Goal: Information Seeking & Learning: Learn about a topic

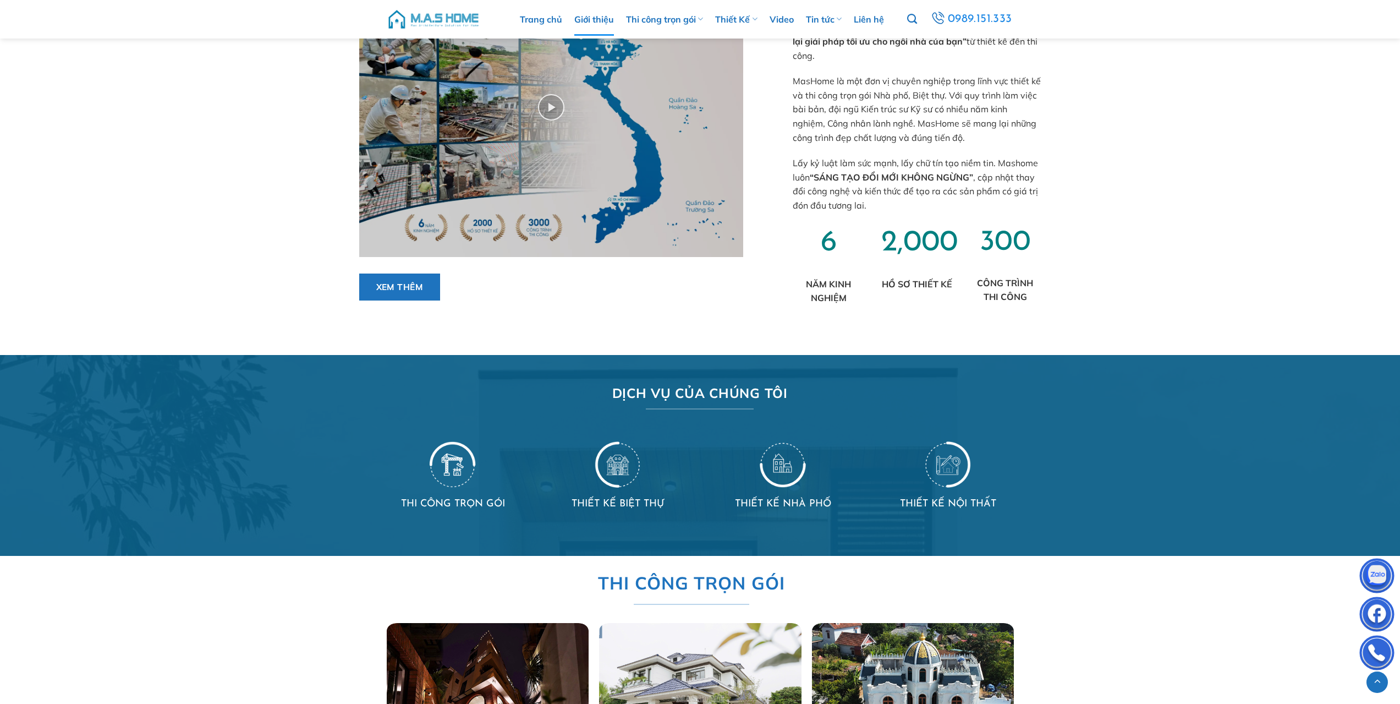
scroll to position [880, 0]
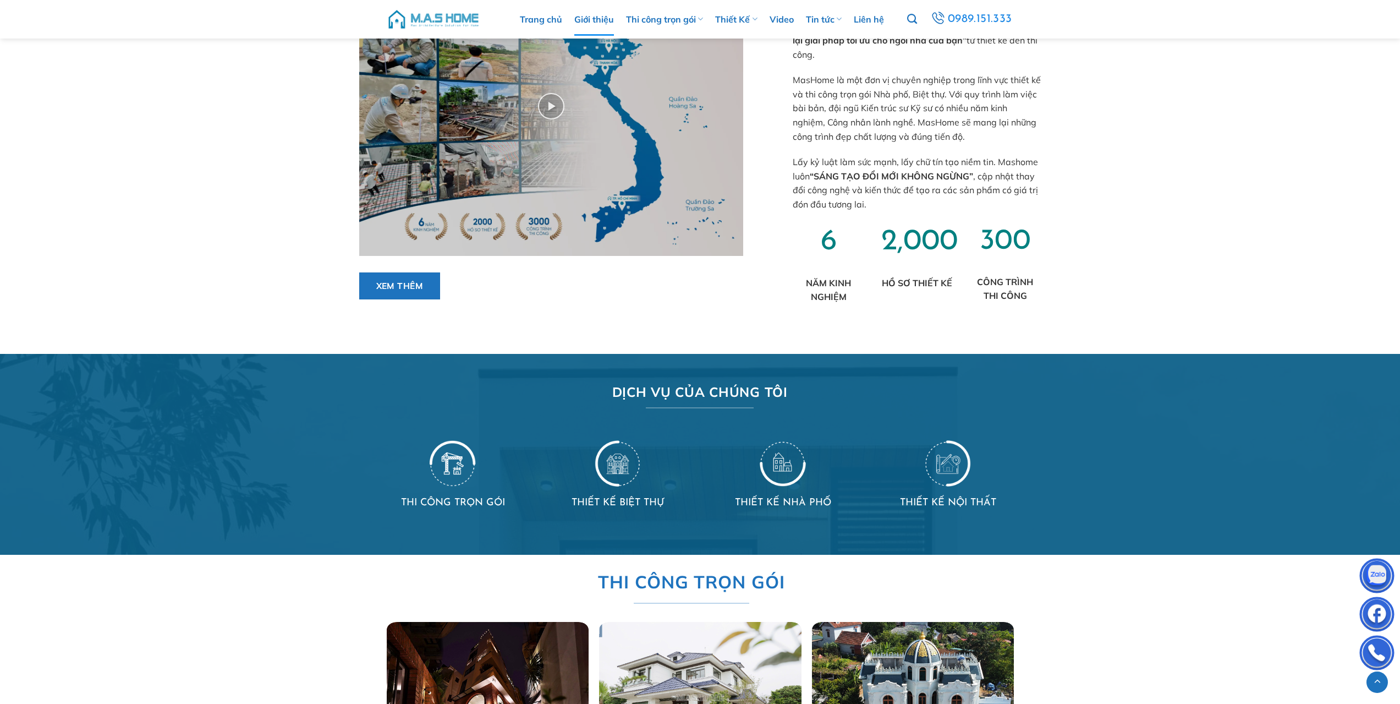
click at [594, 16] on link "Giới thiệu" at bounding box center [594, 19] width 40 height 33
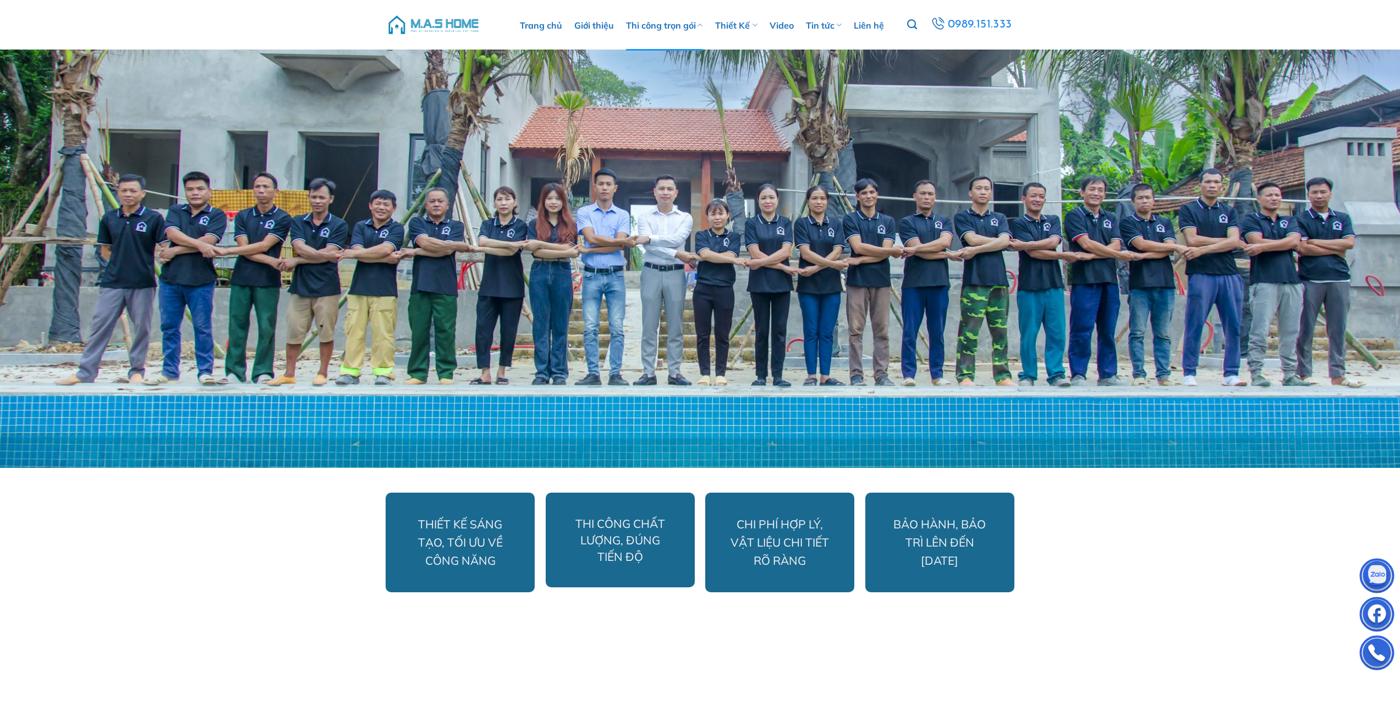
click at [649, 26] on link "Thi công trọn gói" at bounding box center [664, 25] width 77 height 51
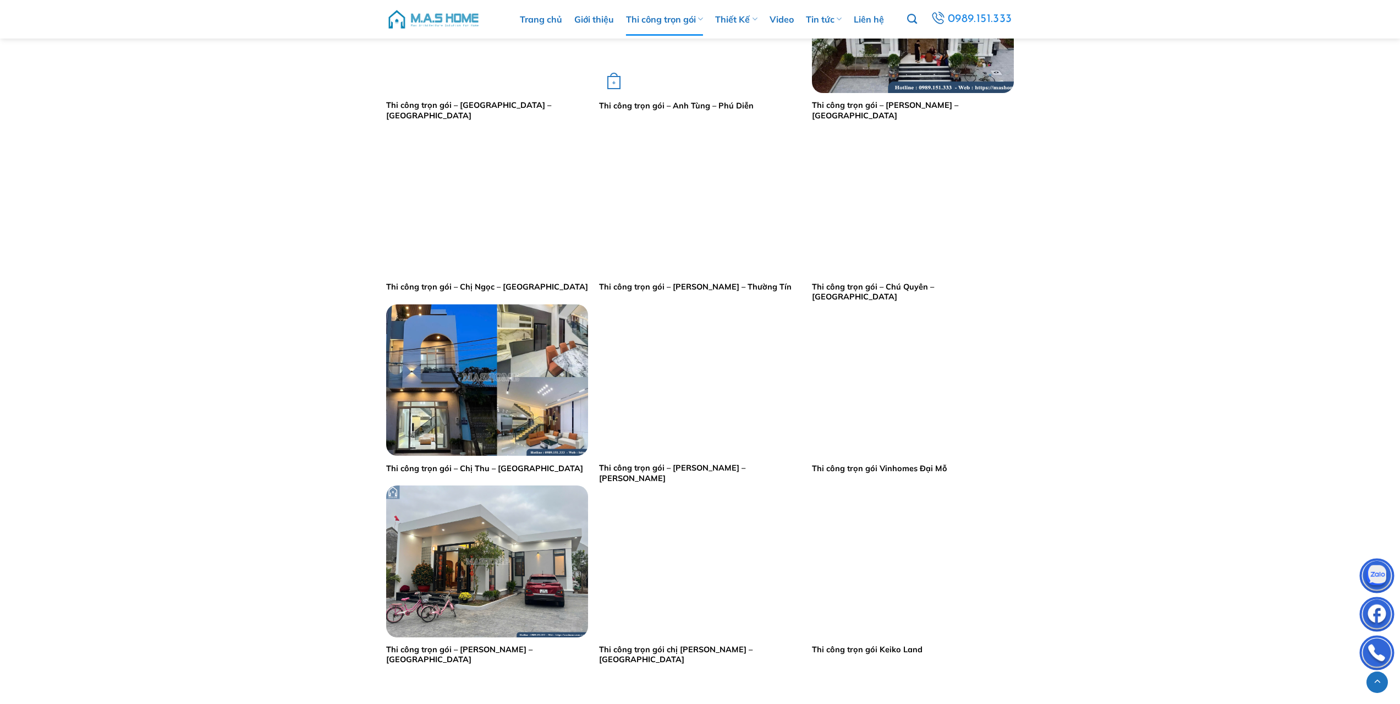
scroll to position [770, 0]
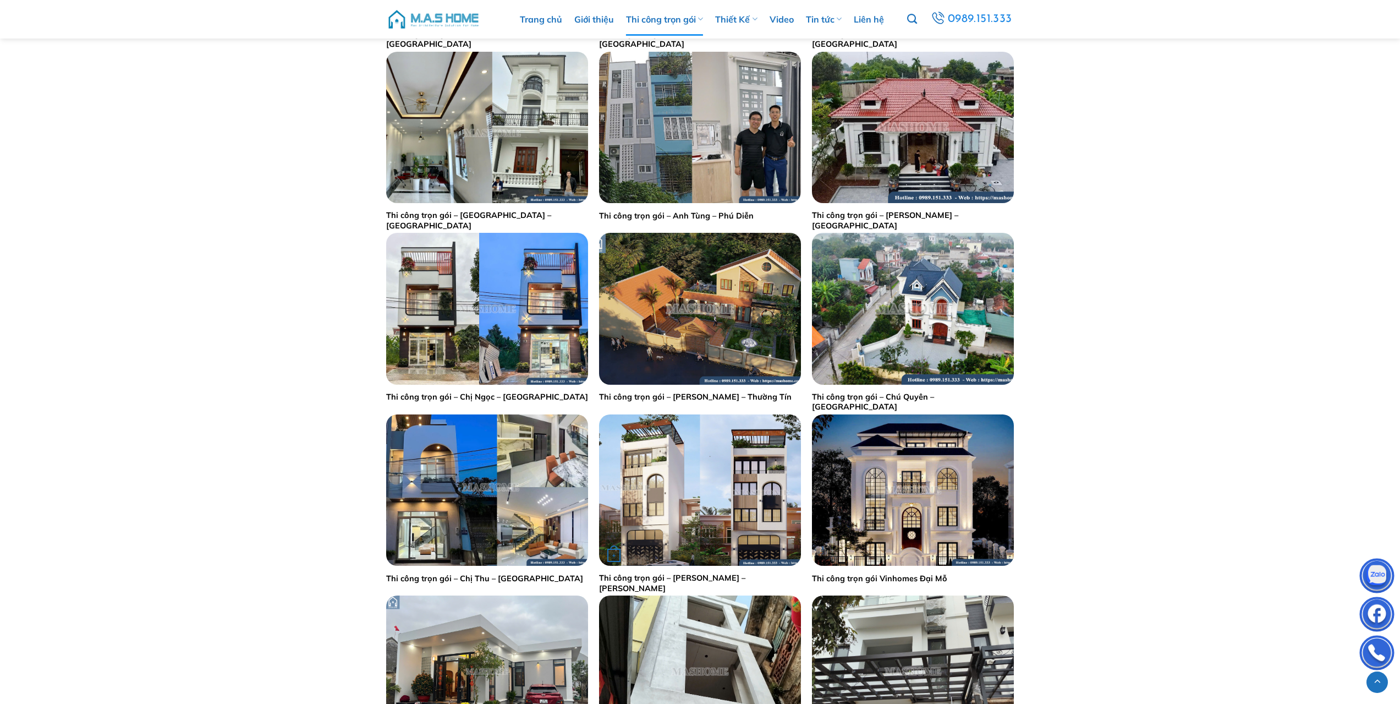
click at [683, 487] on img "Thi công trọn gói - Anh Tùng - Hoài Đức" at bounding box center [700, 489] width 202 height 151
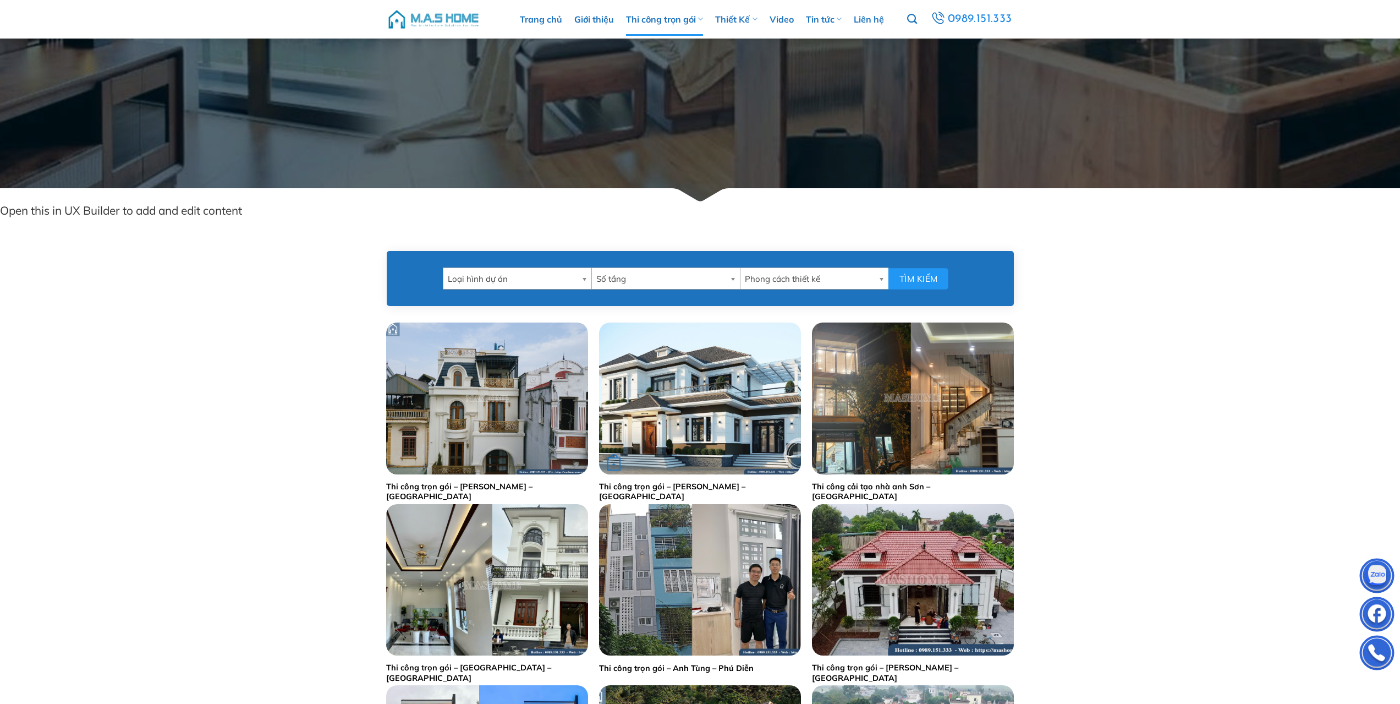
scroll to position [220, 0]
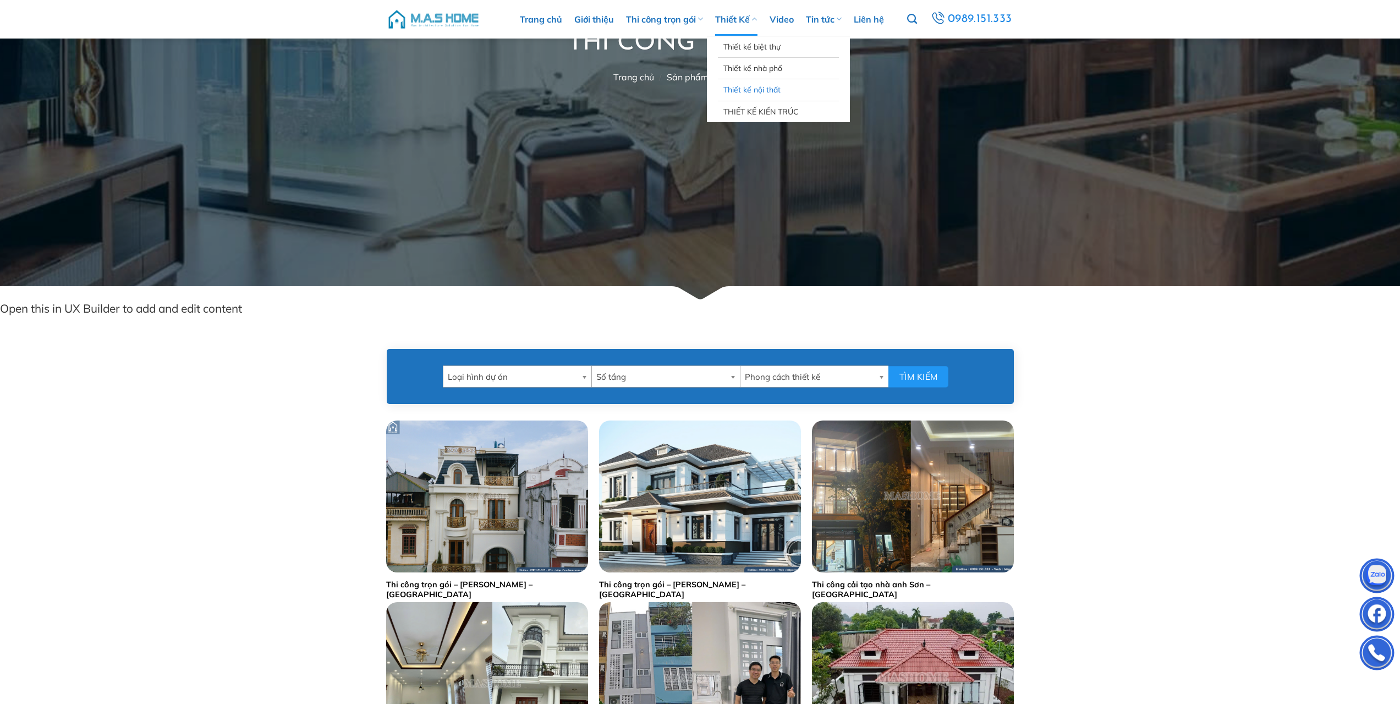
click at [767, 89] on link "Thiết kế nội thất" at bounding box center [778, 89] width 110 height 21
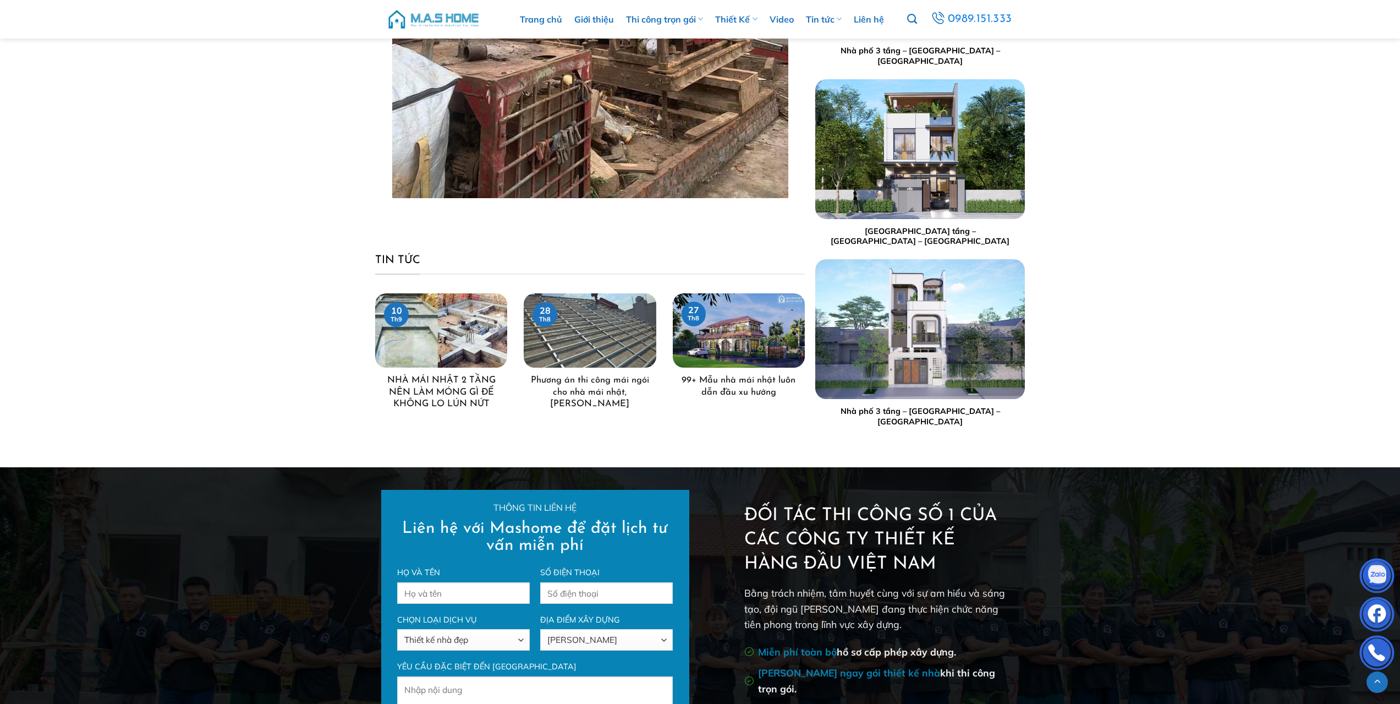
scroll to position [2669, 0]
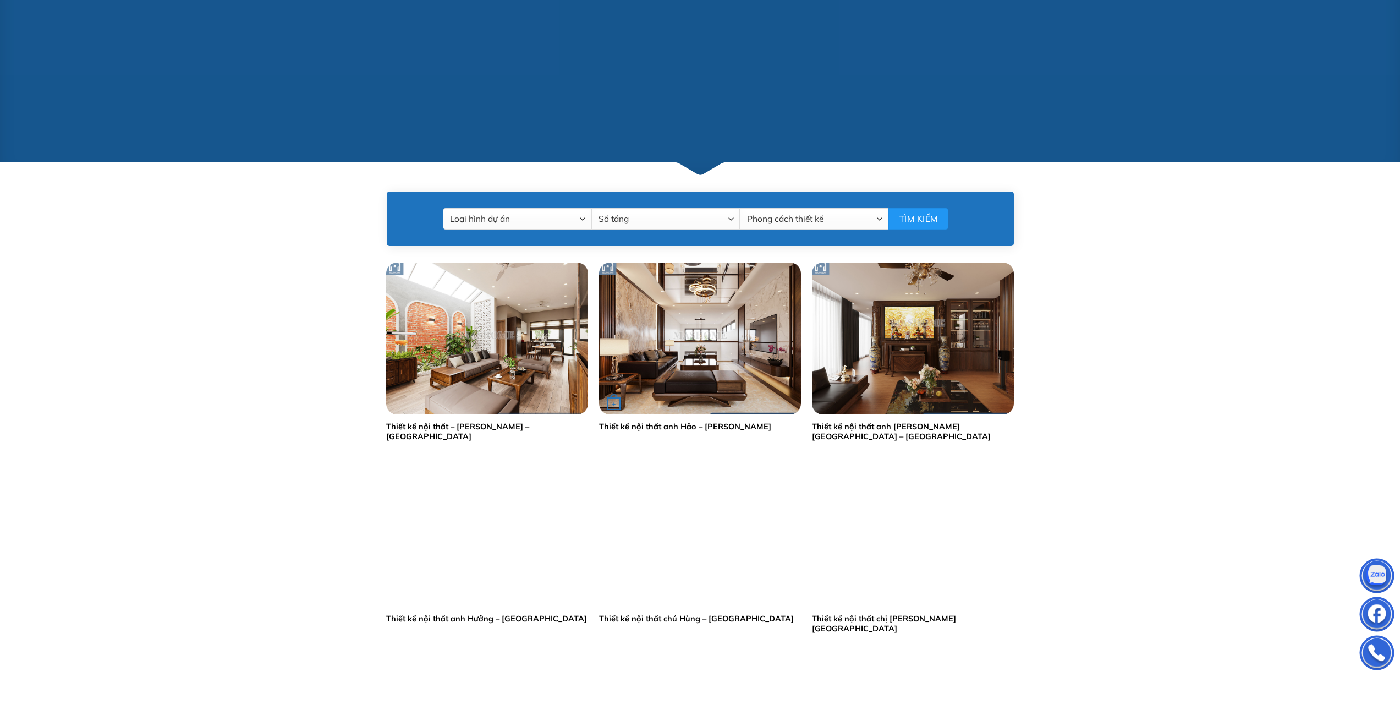
scroll to position [550, 0]
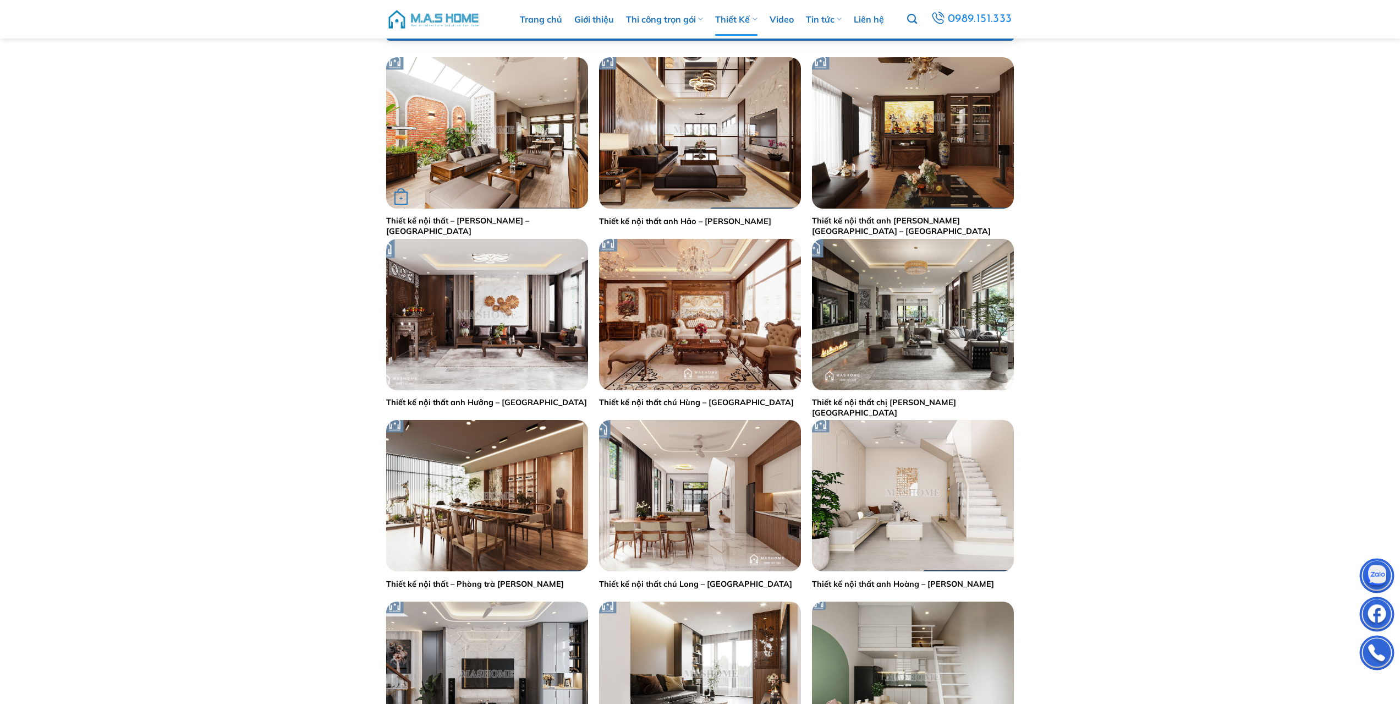
click at [556, 156] on img "Thiết kế nội thất - Anh Chuẩn - Thái Bình" at bounding box center [487, 132] width 202 height 151
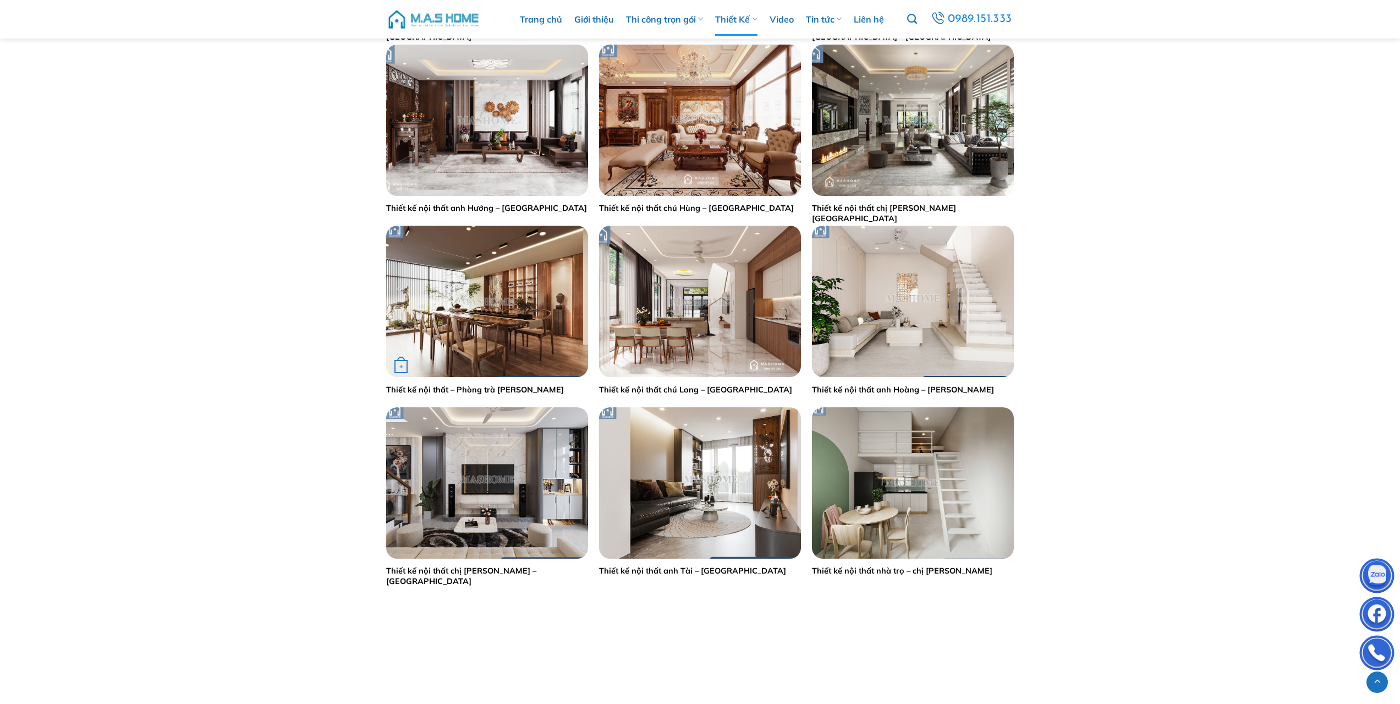
scroll to position [770, 0]
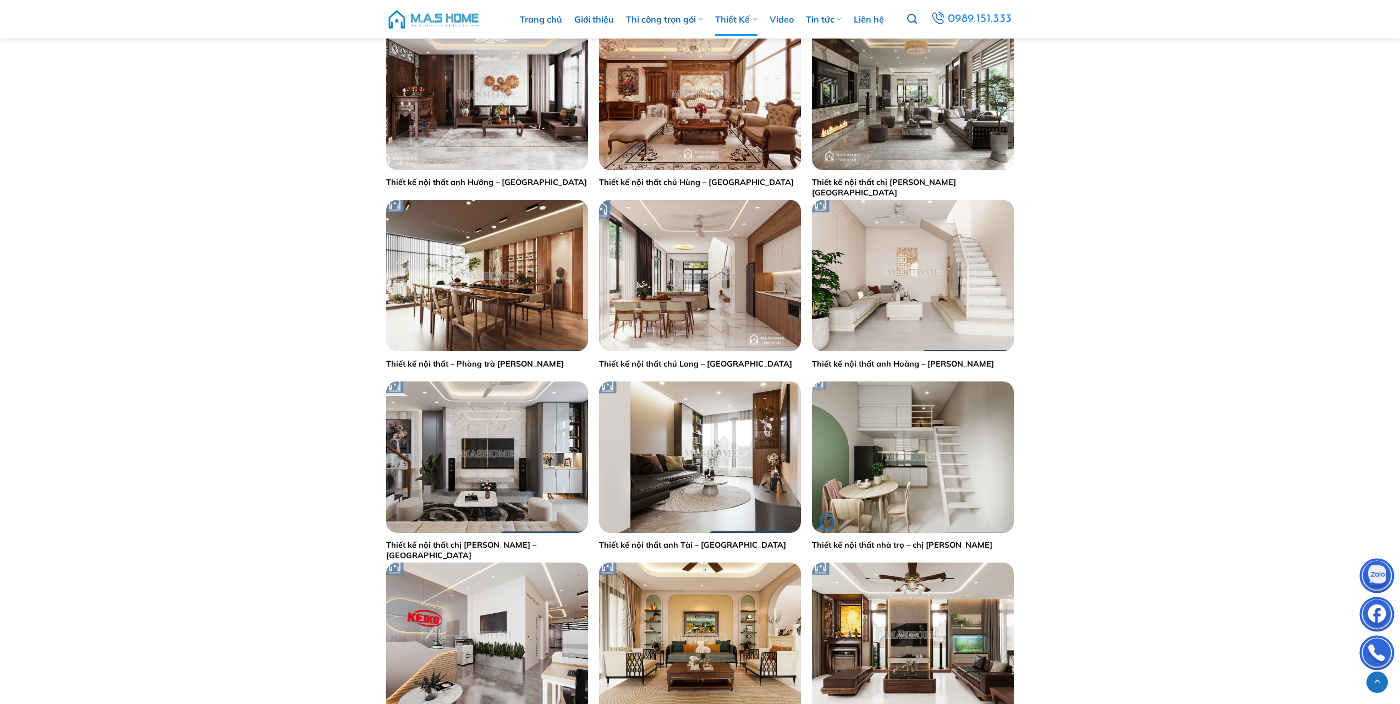
click at [902, 448] on img "Thiết kế nội thất nhà trọ - chị Phượng" at bounding box center [913, 456] width 202 height 151
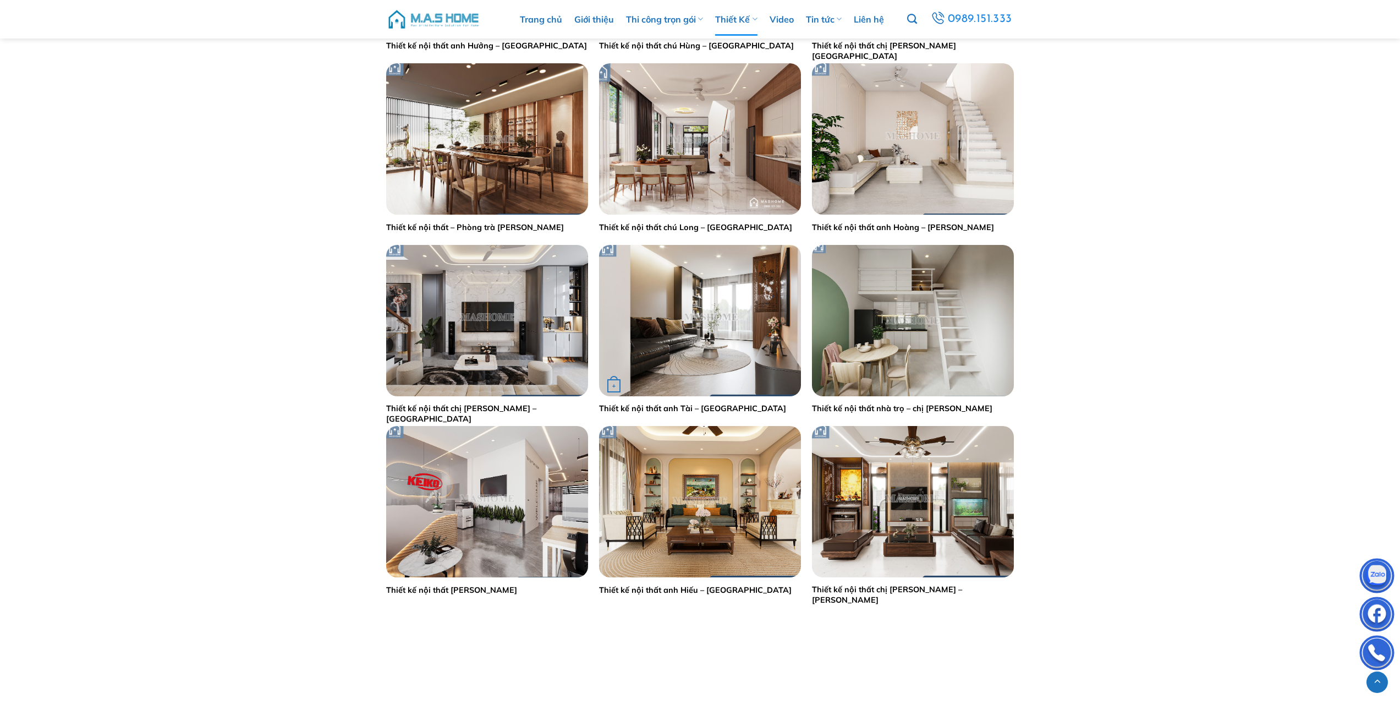
scroll to position [880, 0]
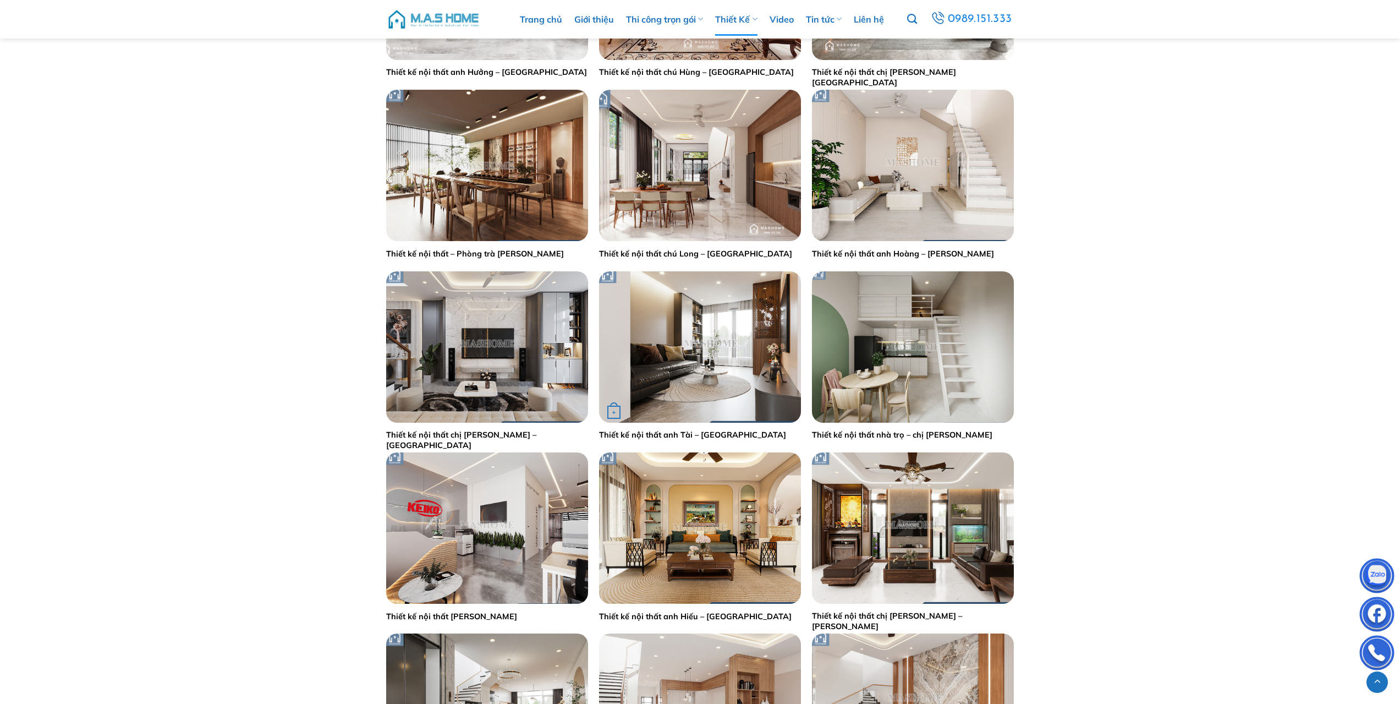
click at [716, 375] on img "Thiết kế nội thất anh Tài - Long Biên" at bounding box center [700, 346] width 202 height 151
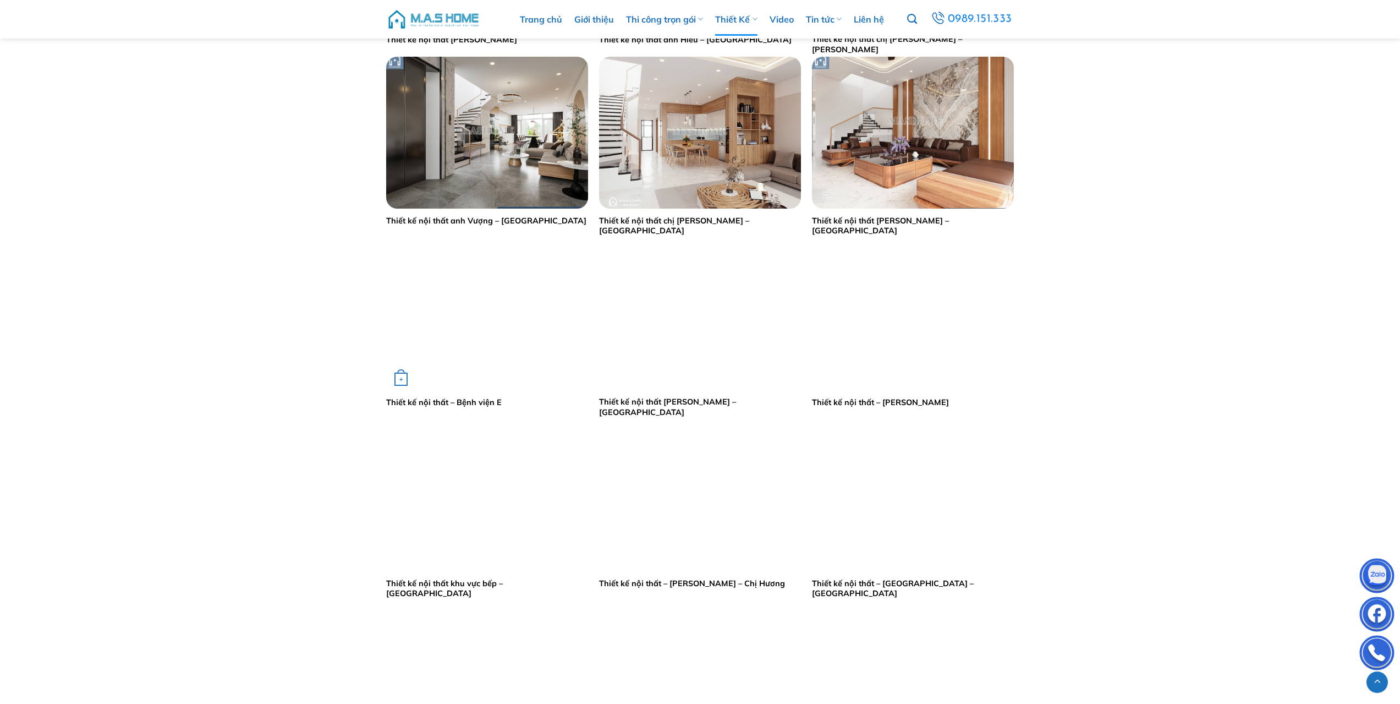
scroll to position [1430, 0]
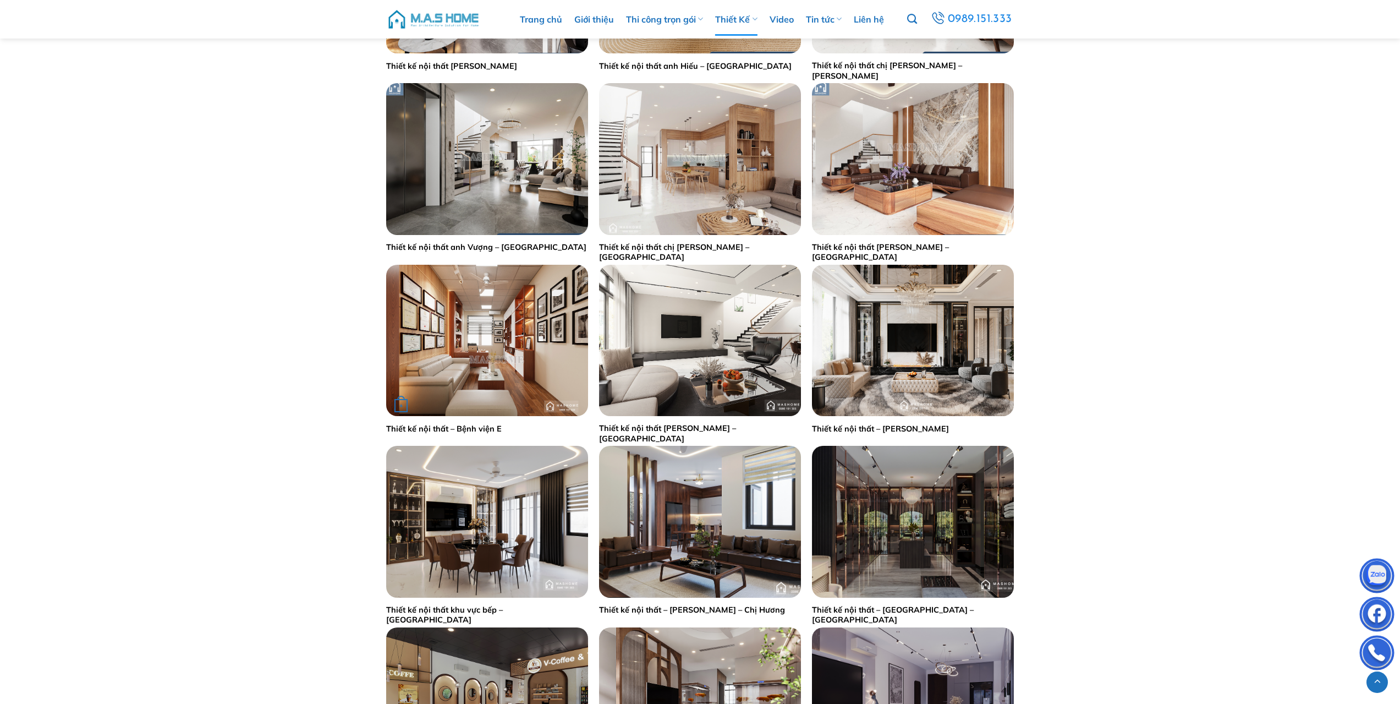
click at [538, 326] on img "Thiết kế nội thất - Bệnh viện E" at bounding box center [487, 340] width 202 height 151
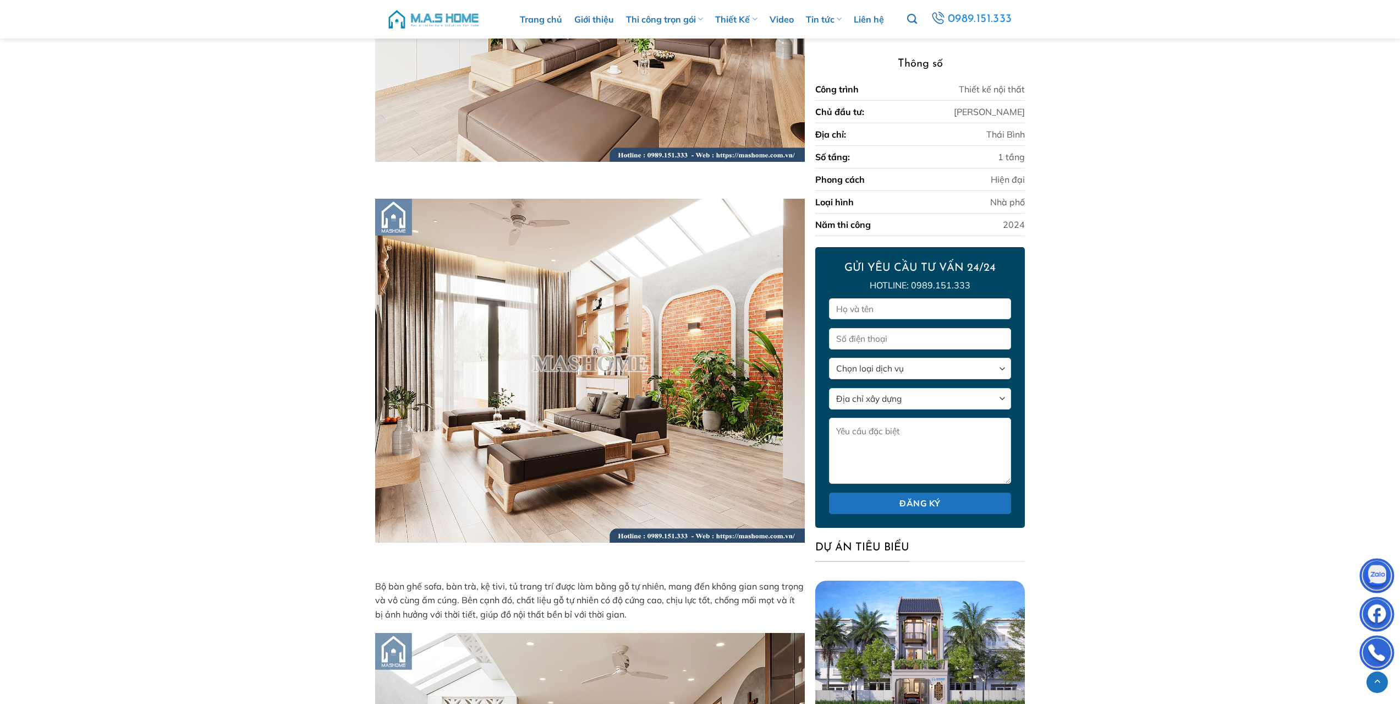
scroll to position [2482, 0]
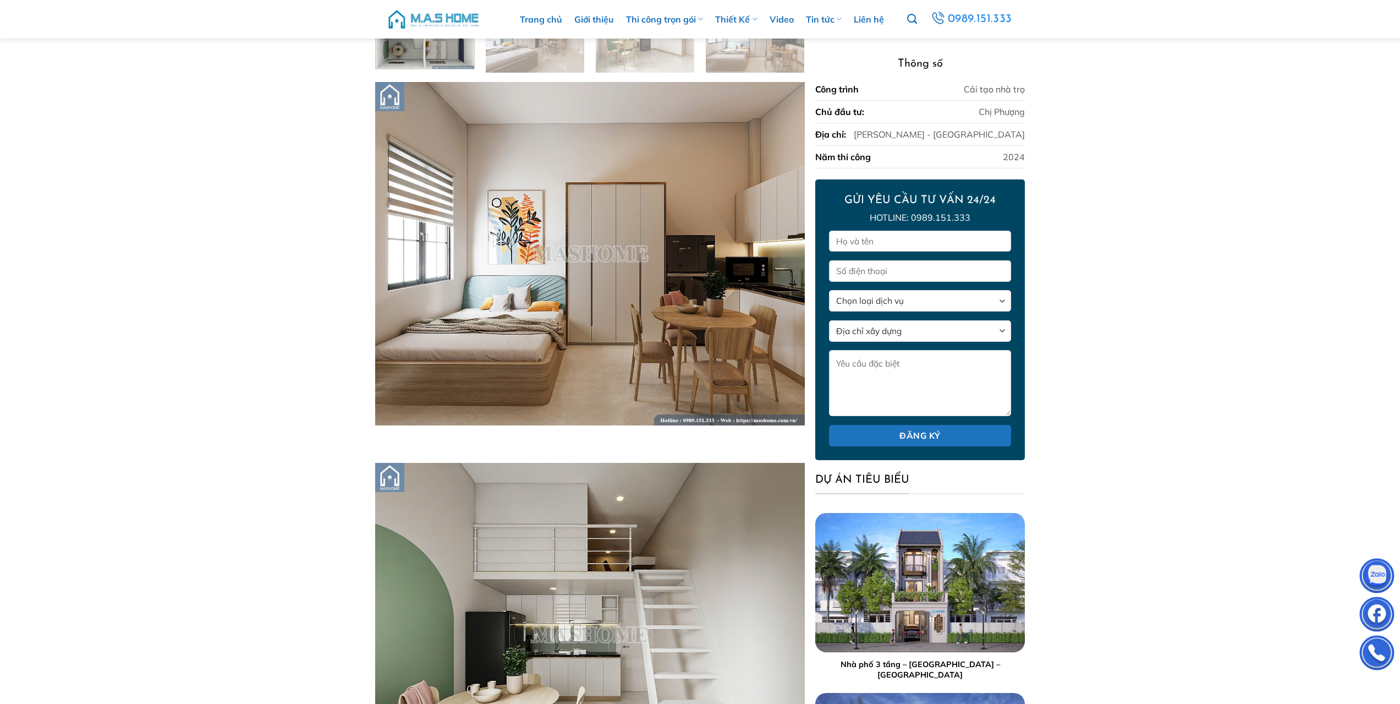
scroll to position [502, 0]
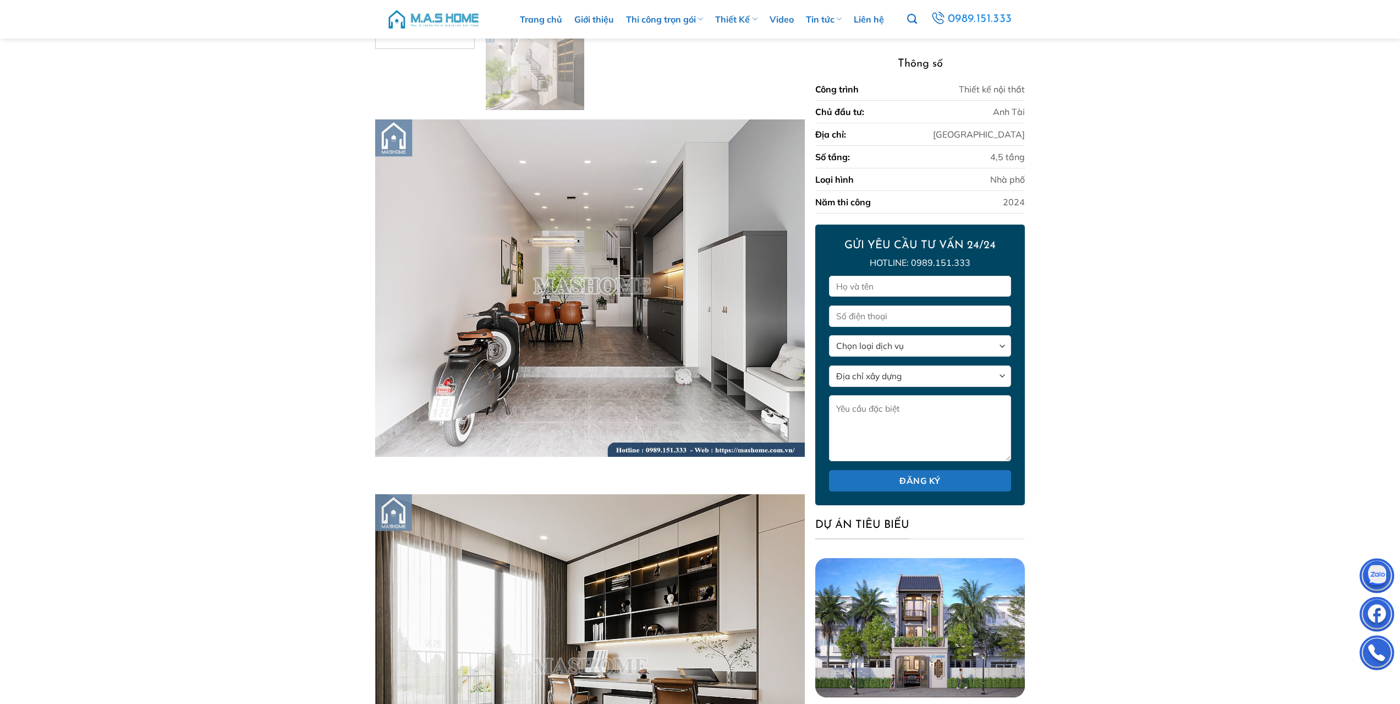
scroll to position [502, 0]
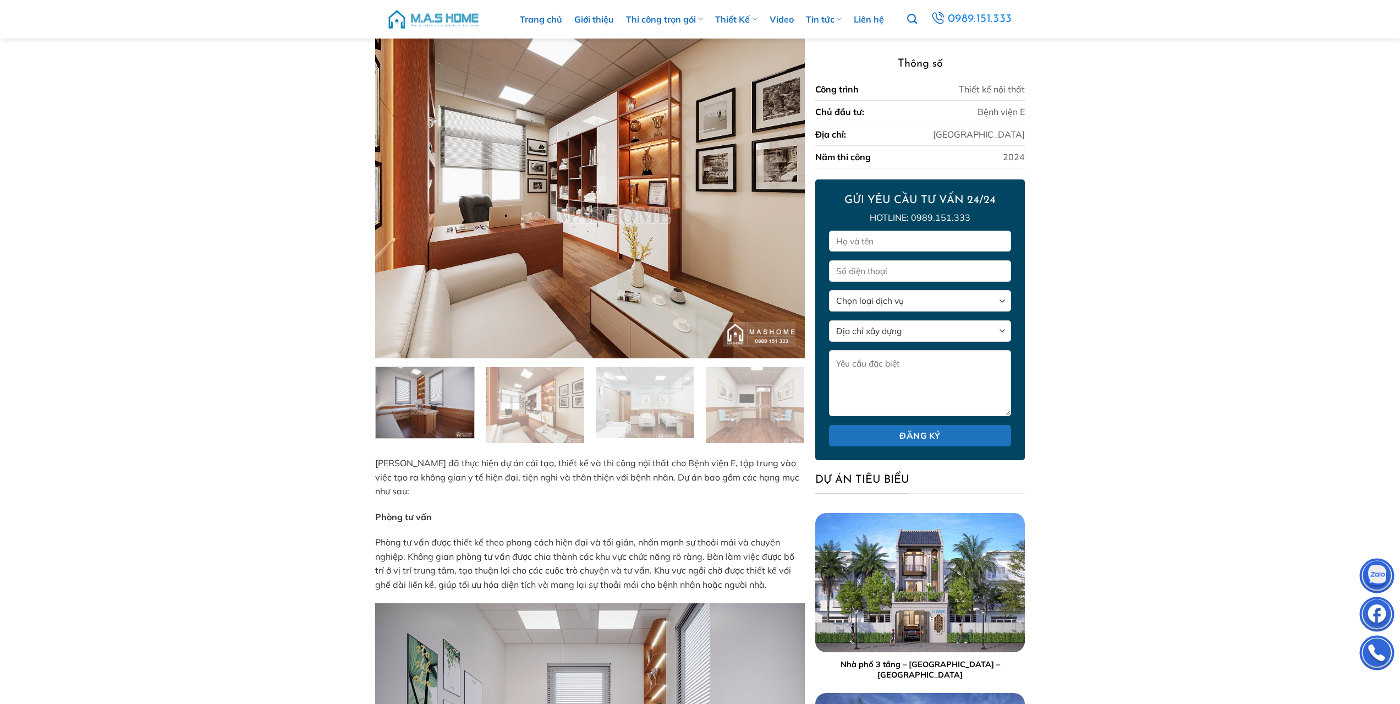
scroll to position [550, 0]
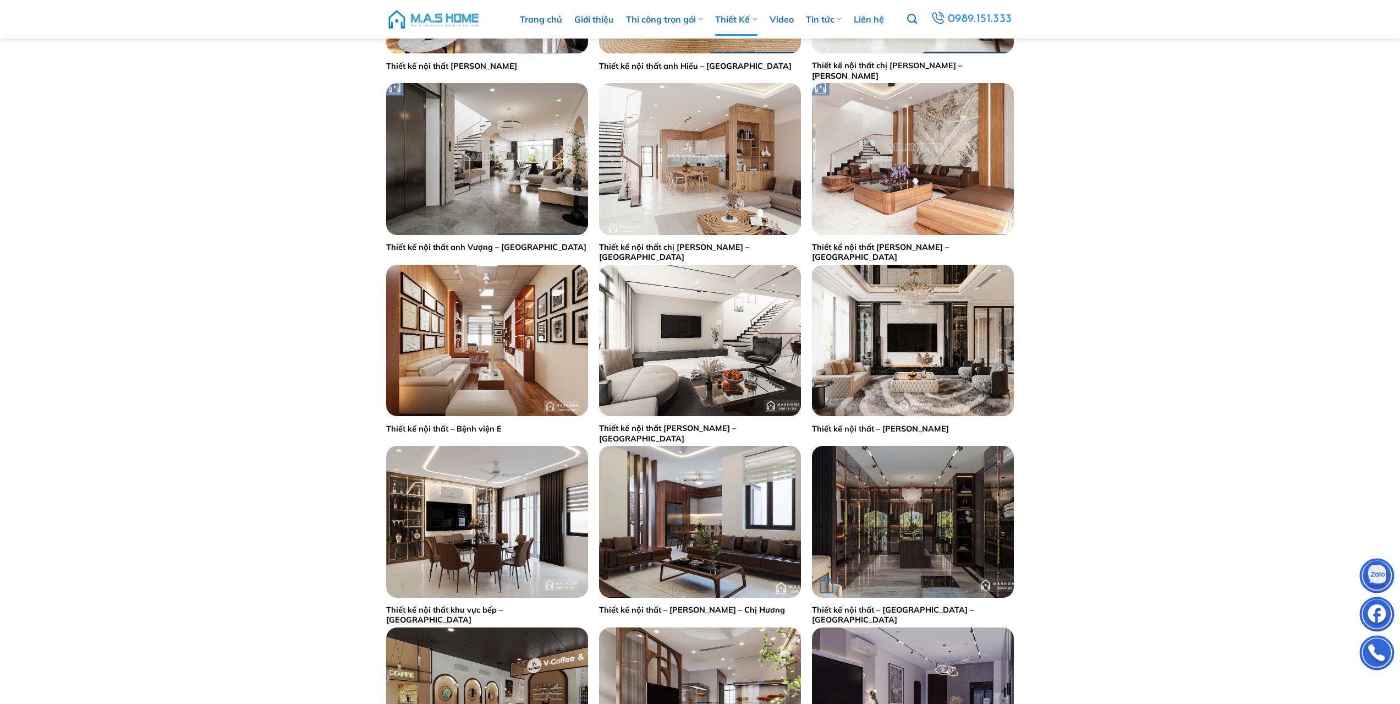
click at [913, 550] on img "Thiết kế nội thất - Anh Ninh - Bắc Giang" at bounding box center [913, 521] width 202 height 151
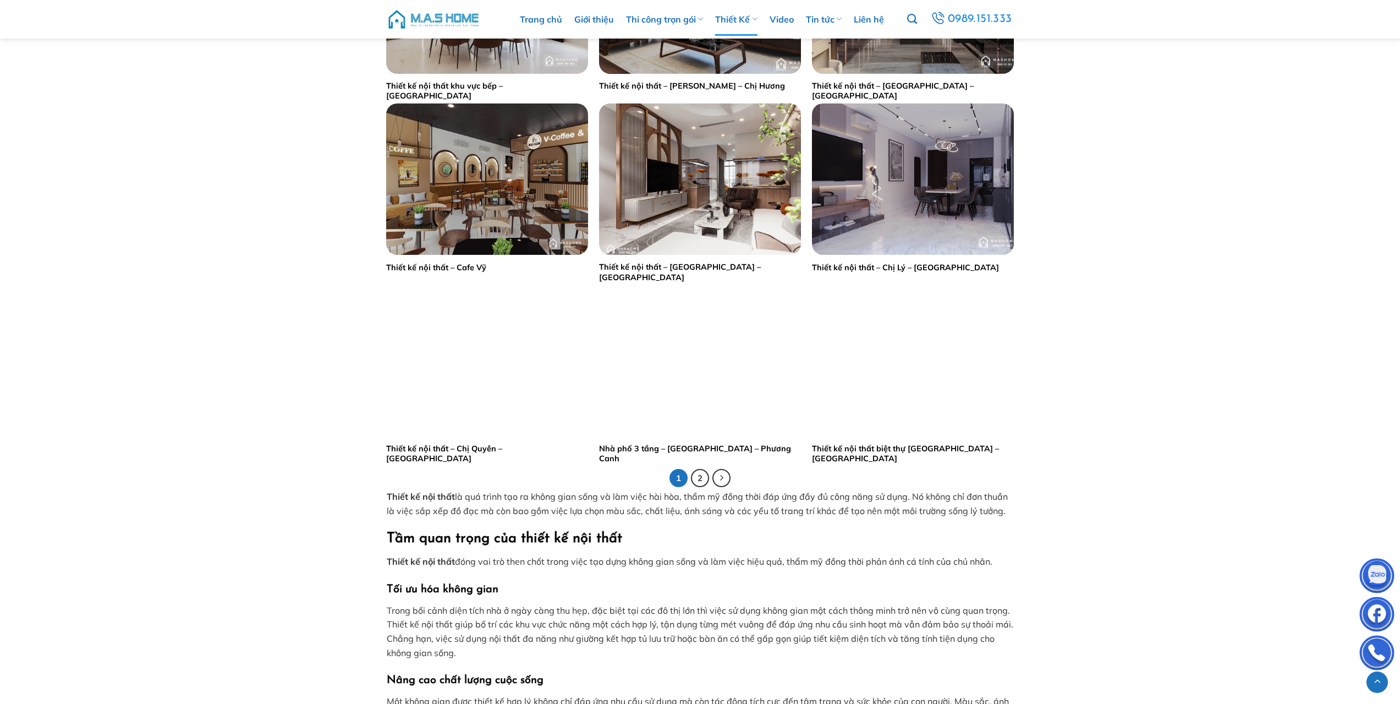
scroll to position [1981, 0]
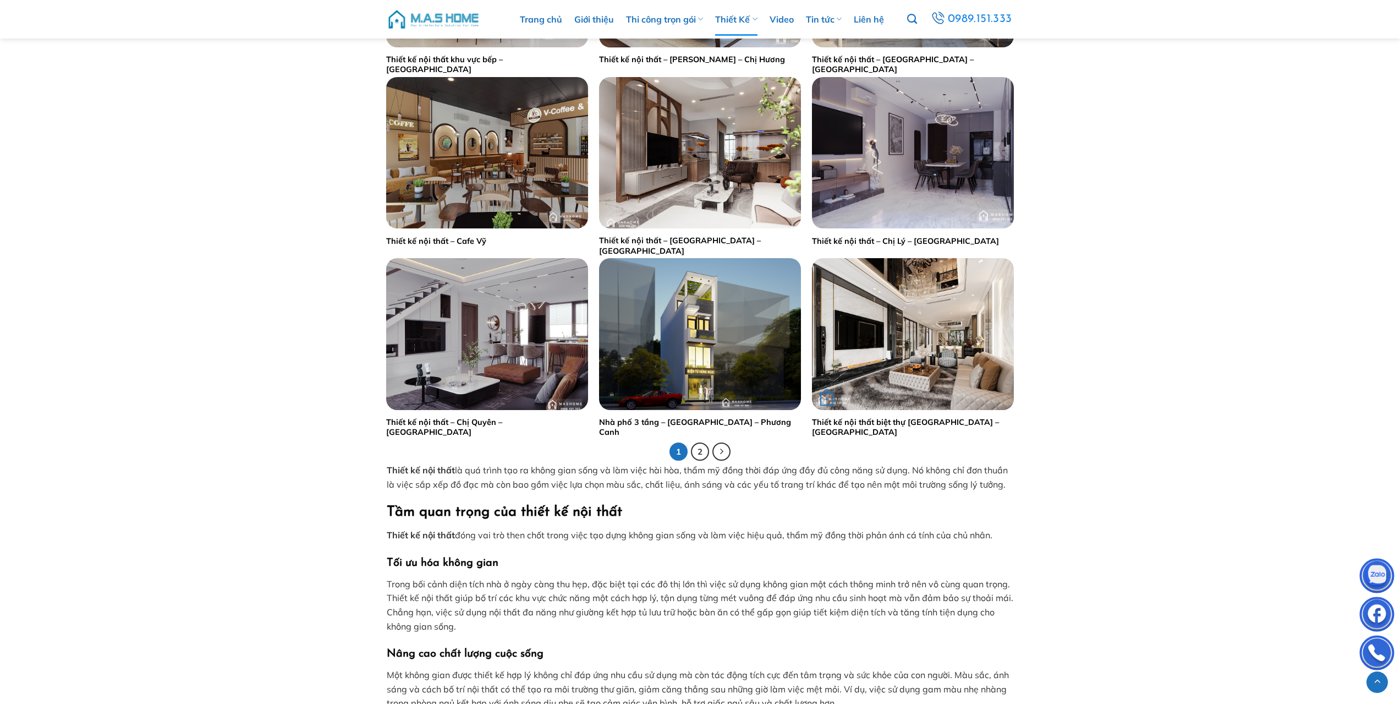
click at [887, 306] on div "+" at bounding box center [913, 333] width 202 height 151
click at [907, 337] on img "Thiết kế nội thất biệt thự Anh Phong - Bắc Giang" at bounding box center [913, 333] width 202 height 151
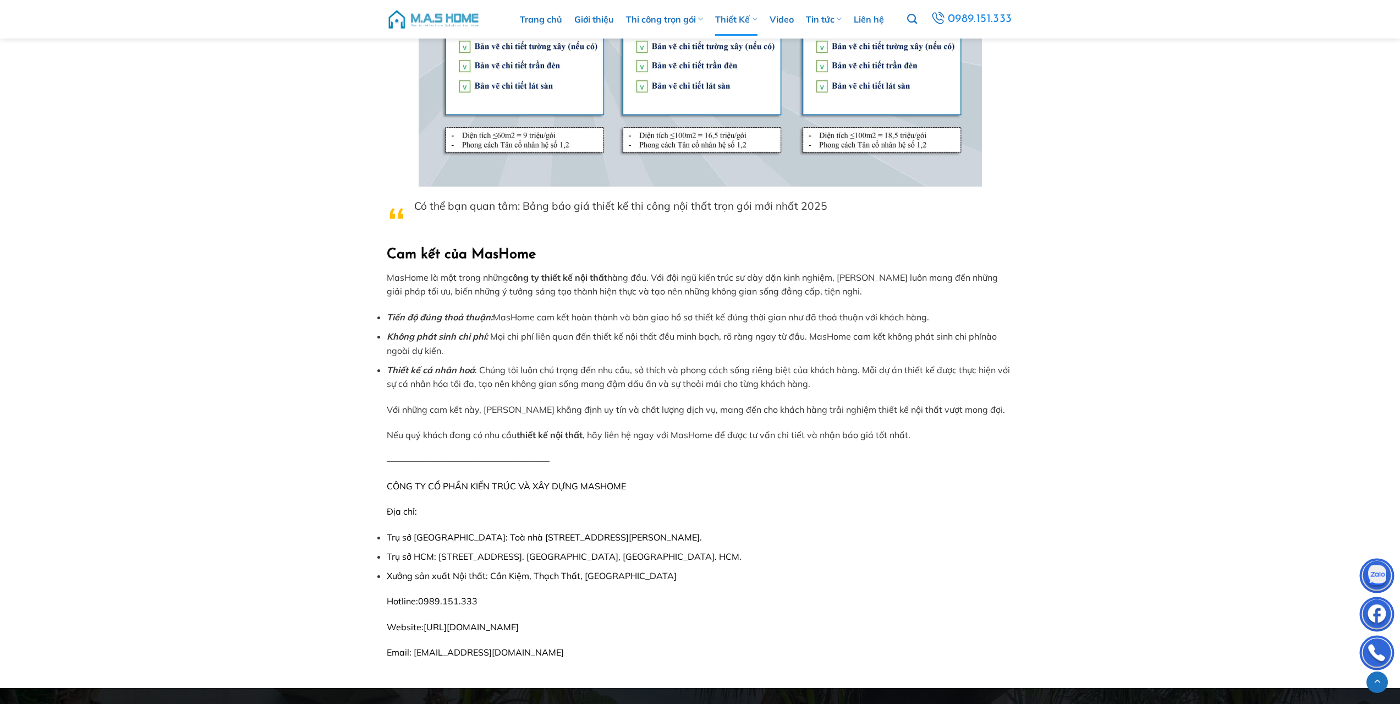
scroll to position [4839, 0]
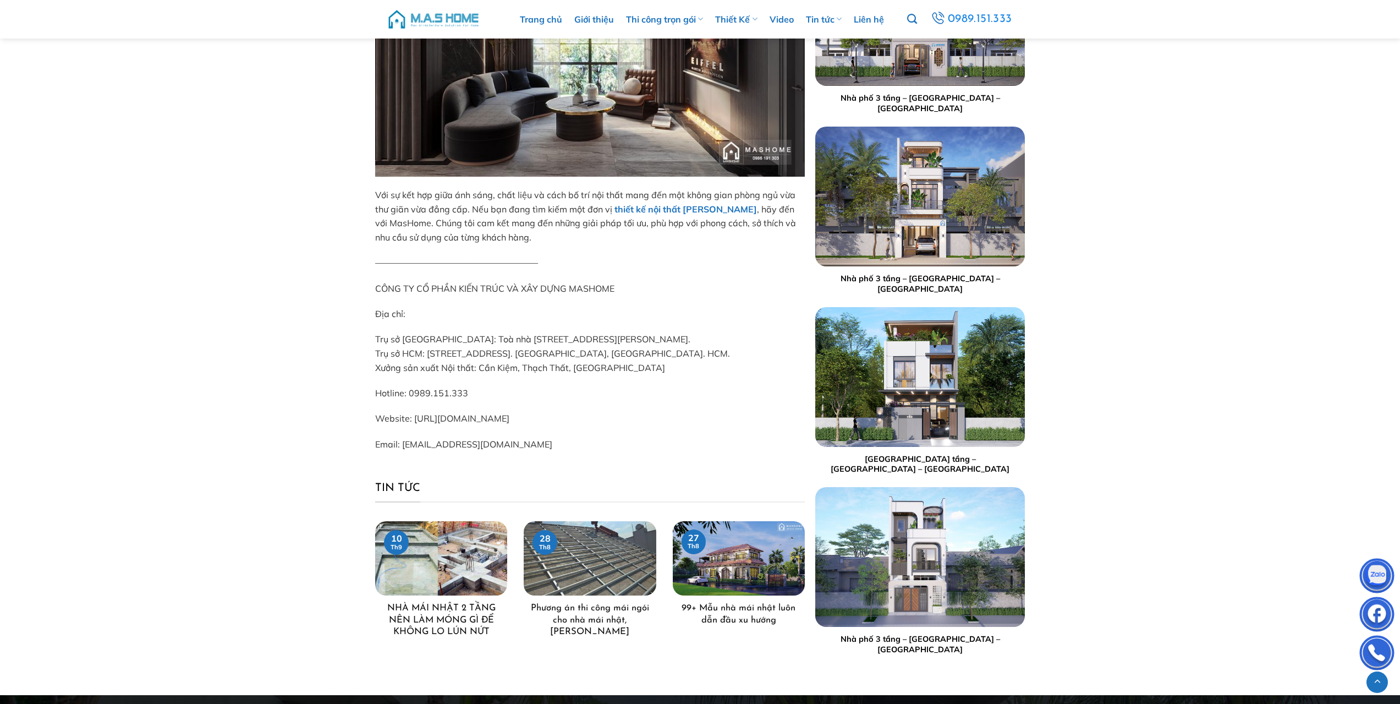
scroll to position [3081, 0]
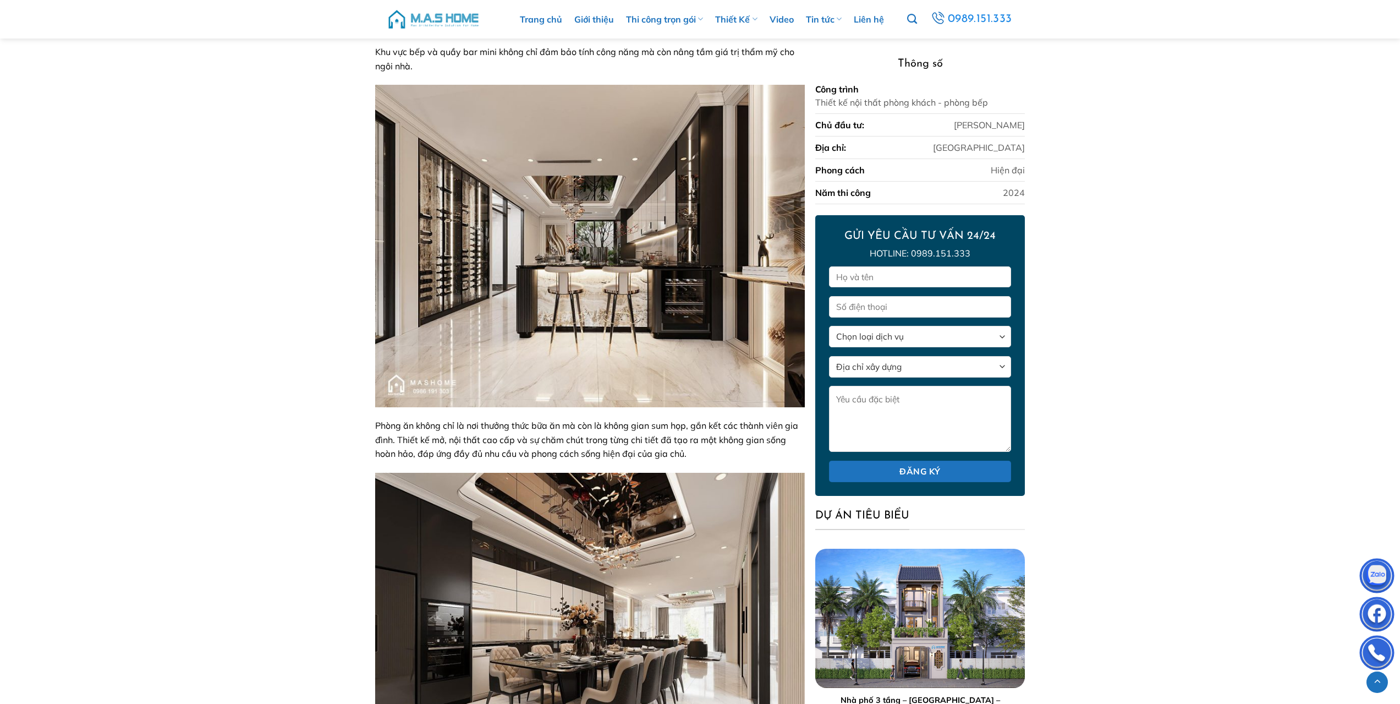
scroll to position [4547, 0]
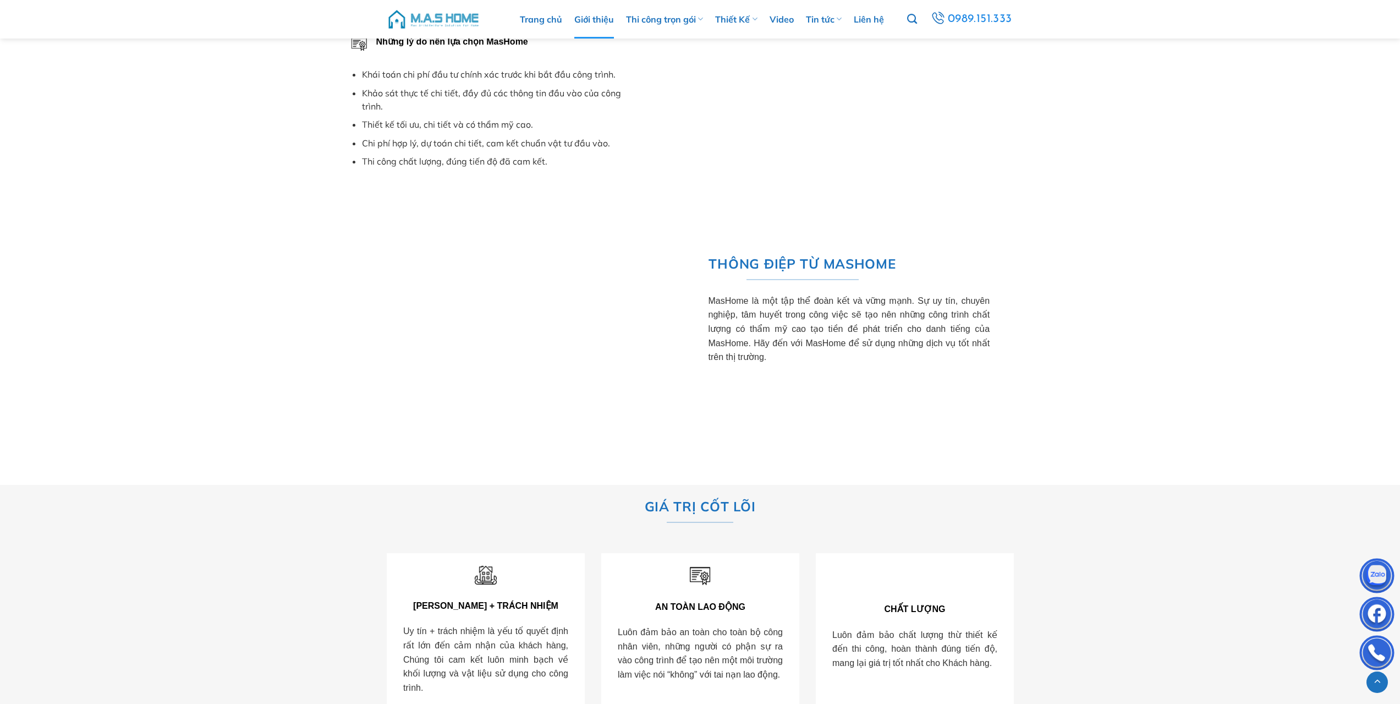
scroll to position [1320, 0]
